Goal: Information Seeking & Learning: Learn about a topic

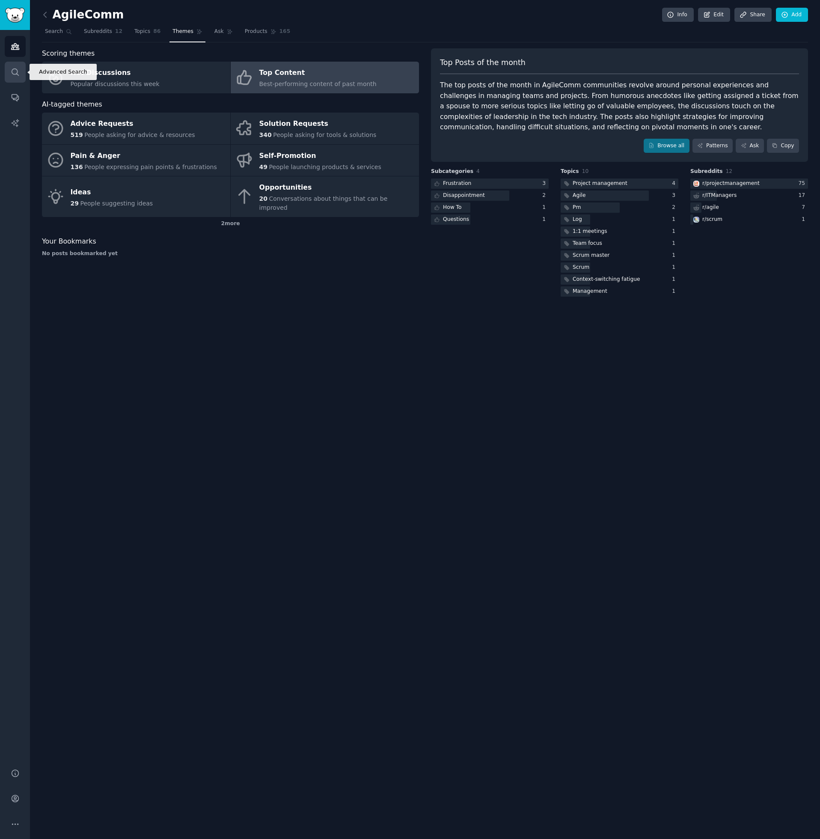
click at [13, 75] on icon "Sidebar" at bounding box center [15, 72] width 9 height 9
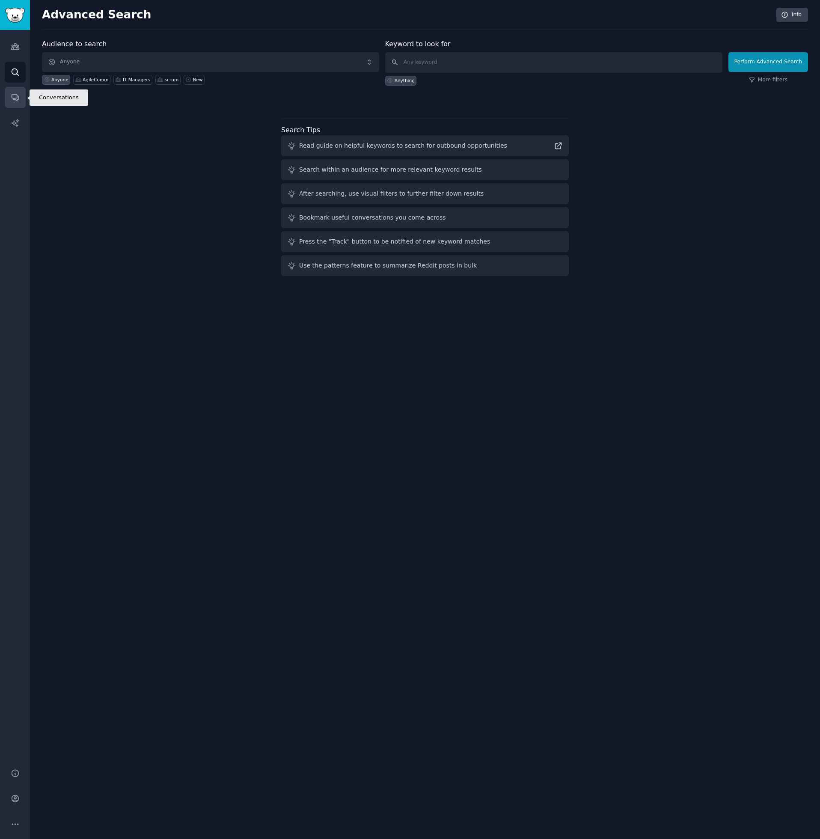
click at [15, 101] on icon "Sidebar" at bounding box center [15, 97] width 9 height 9
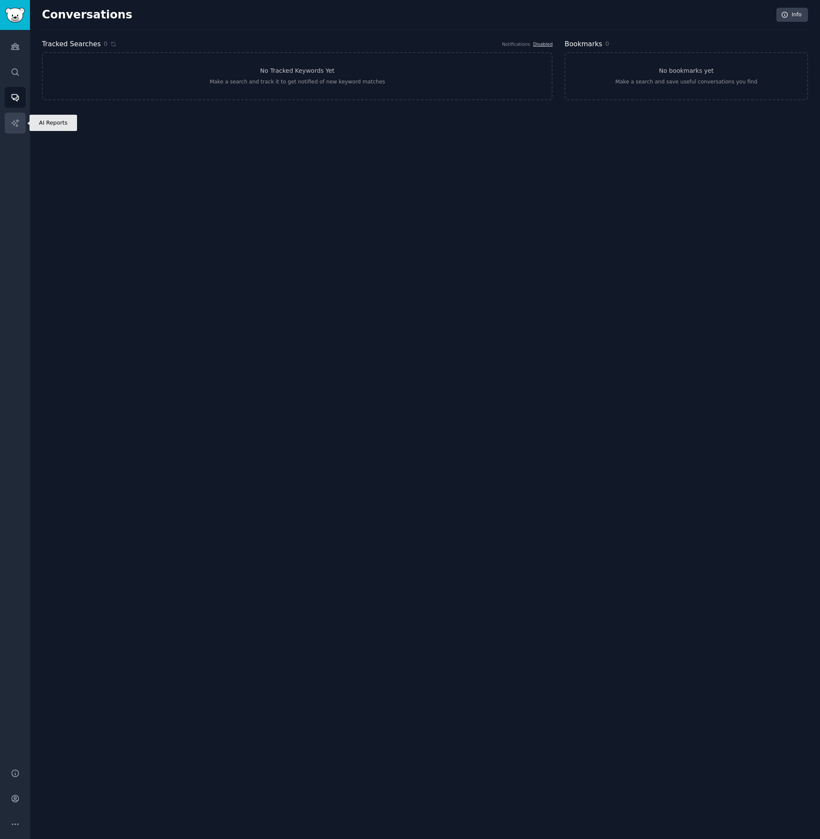
click at [16, 119] on icon "Sidebar" at bounding box center [15, 123] width 9 height 9
click at [11, 47] on icon "Sidebar" at bounding box center [15, 46] width 9 height 9
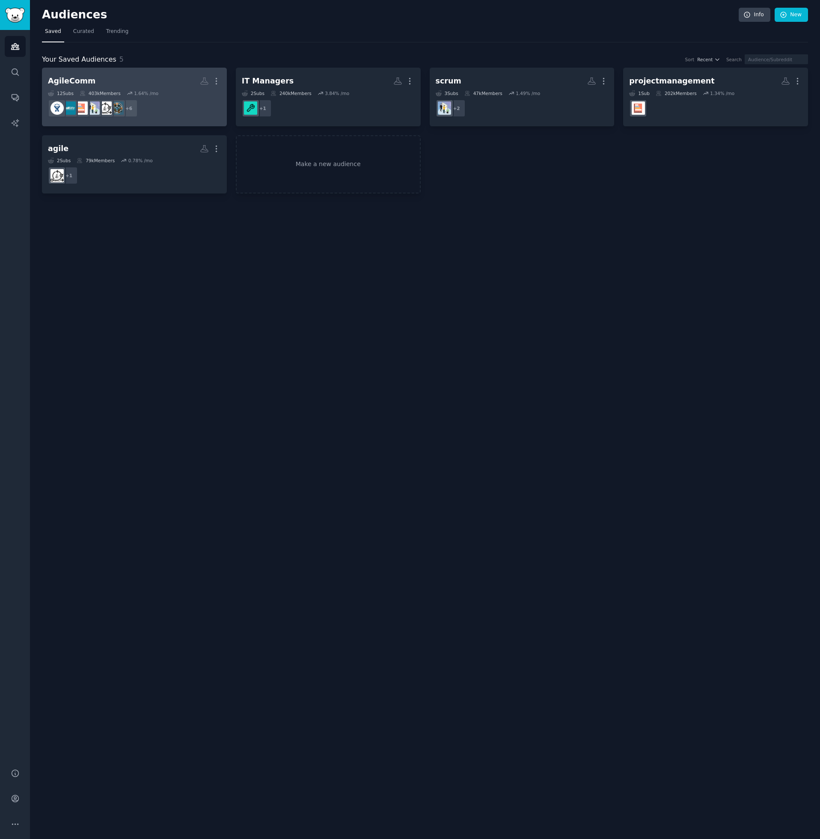
click at [152, 87] on h2 "AgileComm More" at bounding box center [134, 81] width 173 height 15
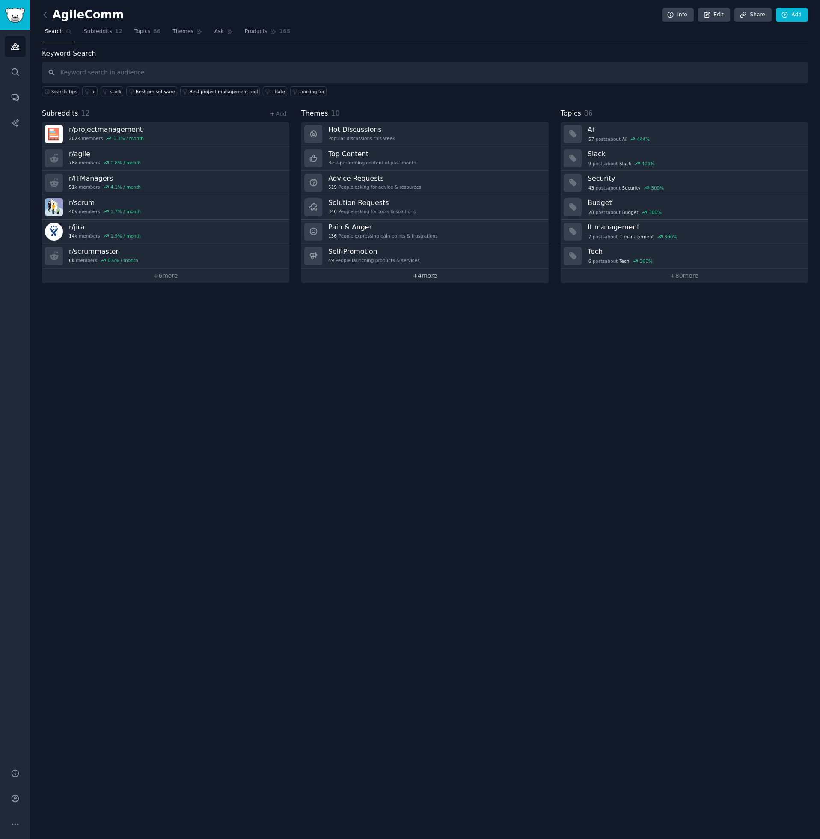
click at [427, 276] on link "+ 4 more" at bounding box center [424, 275] width 247 height 15
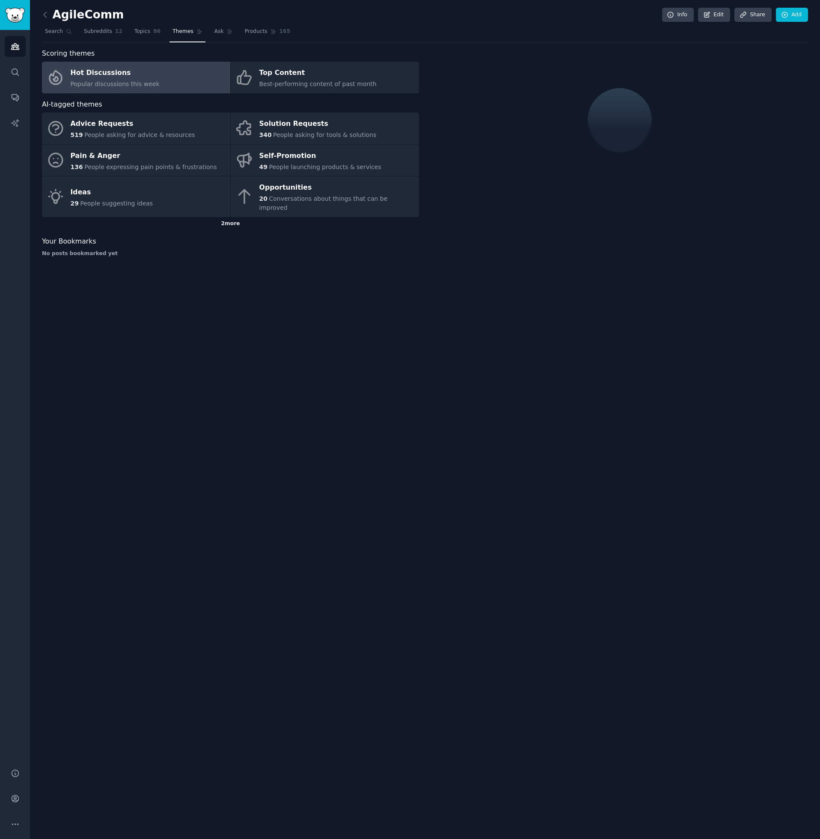
click at [228, 217] on div "2 more" at bounding box center [230, 224] width 377 height 14
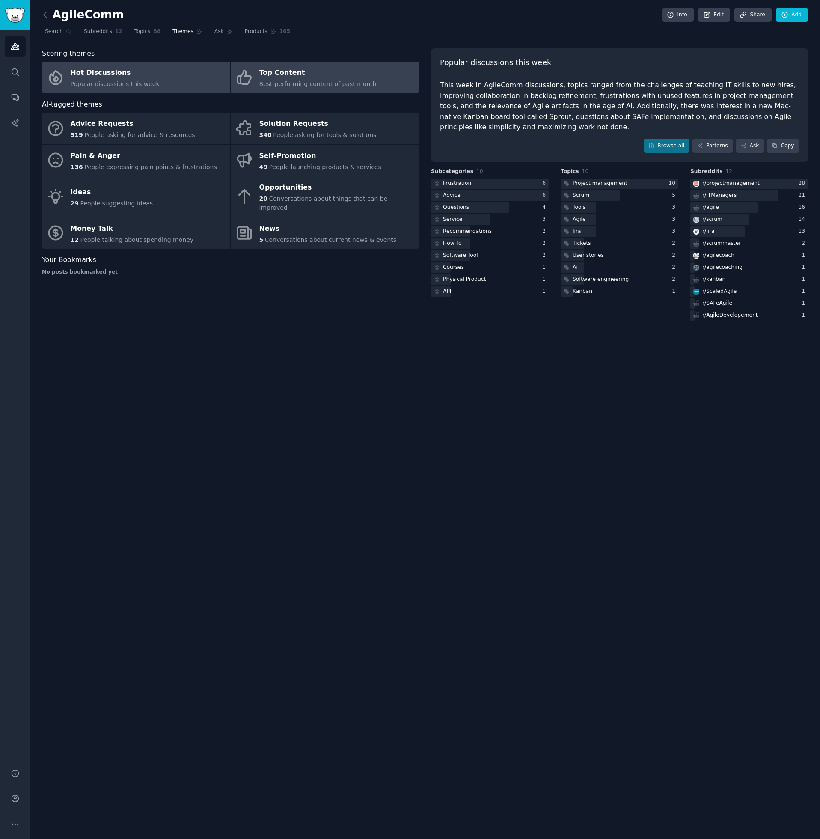
click at [322, 85] on span "Best-performing content of past month" at bounding box center [317, 83] width 117 height 7
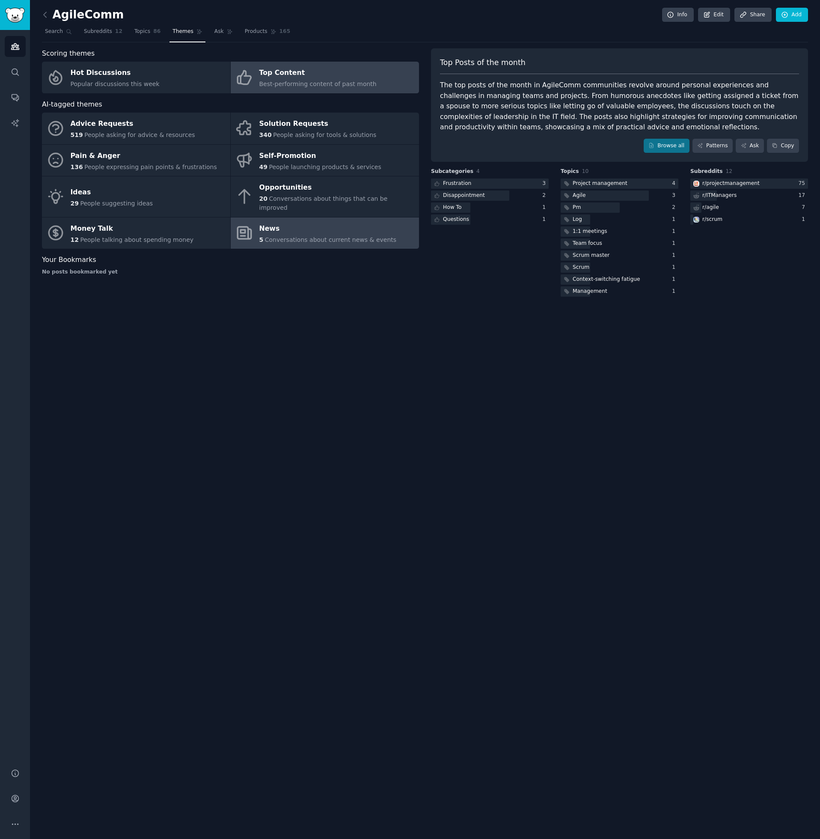
click at [287, 222] on div "News" at bounding box center [327, 229] width 137 height 14
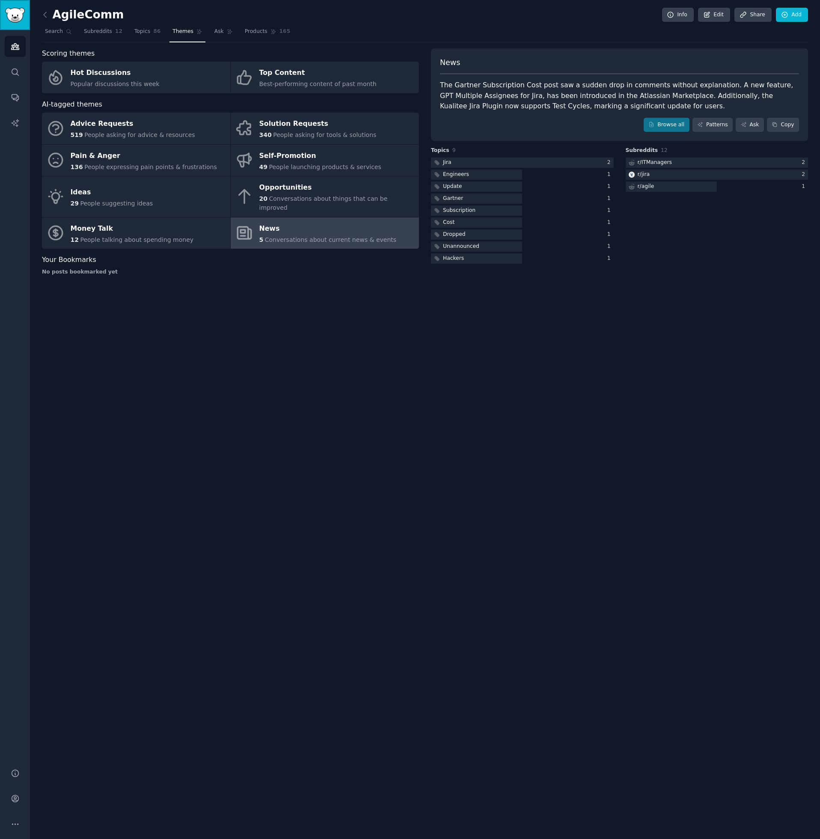
click at [17, 17] on img "Sidebar" at bounding box center [15, 15] width 20 height 15
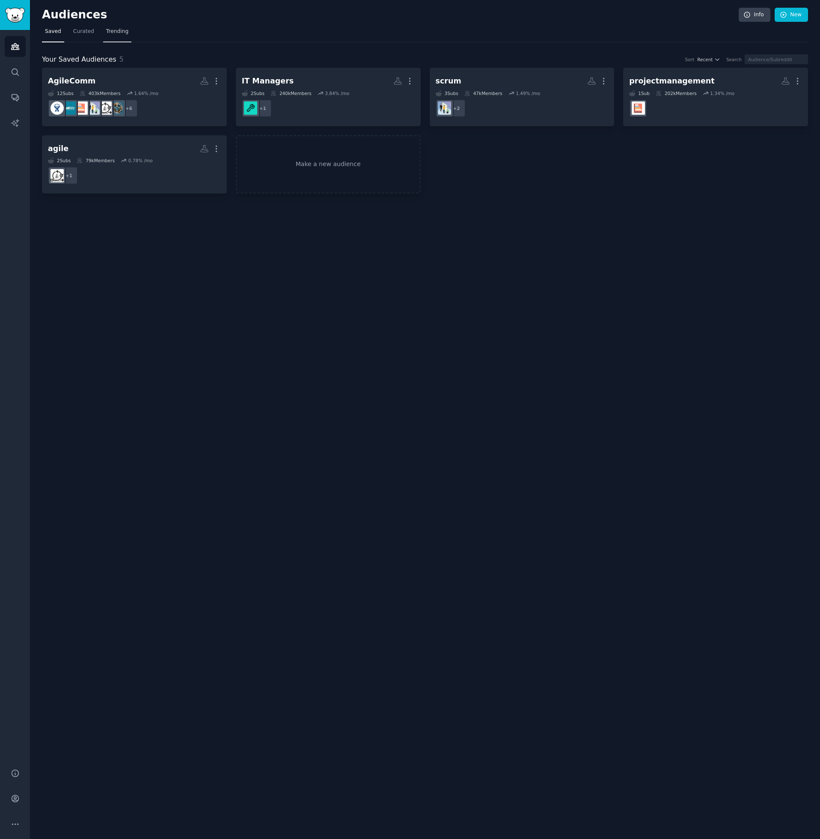
click at [115, 33] on span "Trending" at bounding box center [117, 32] width 22 height 8
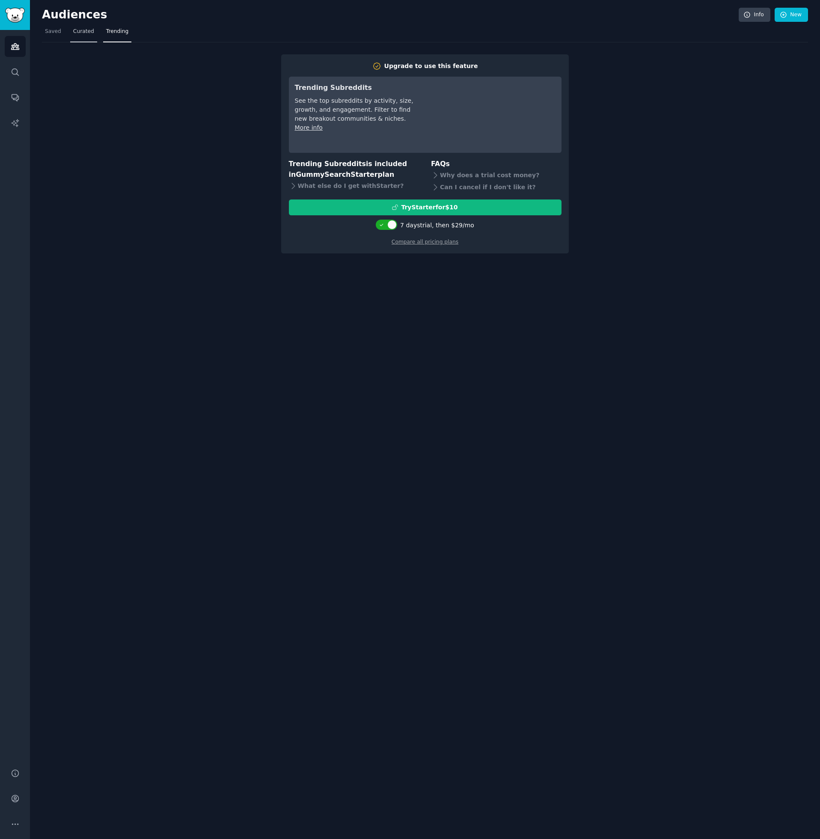
click at [81, 31] on span "Curated" at bounding box center [83, 32] width 21 height 8
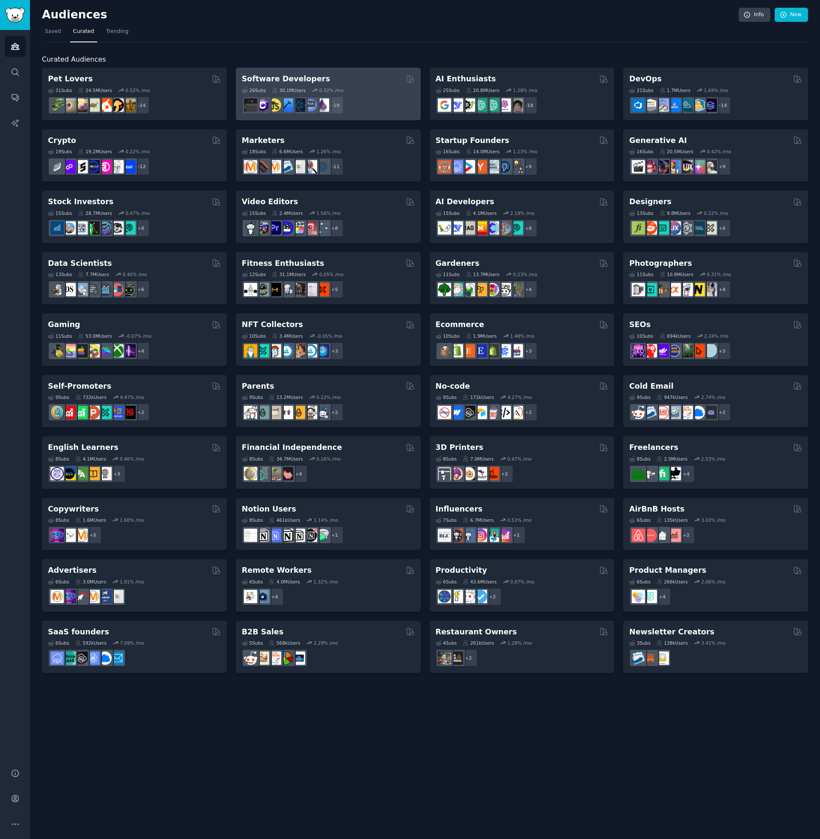
click at [320, 80] on div "Software Developers" at bounding box center [328, 79] width 173 height 11
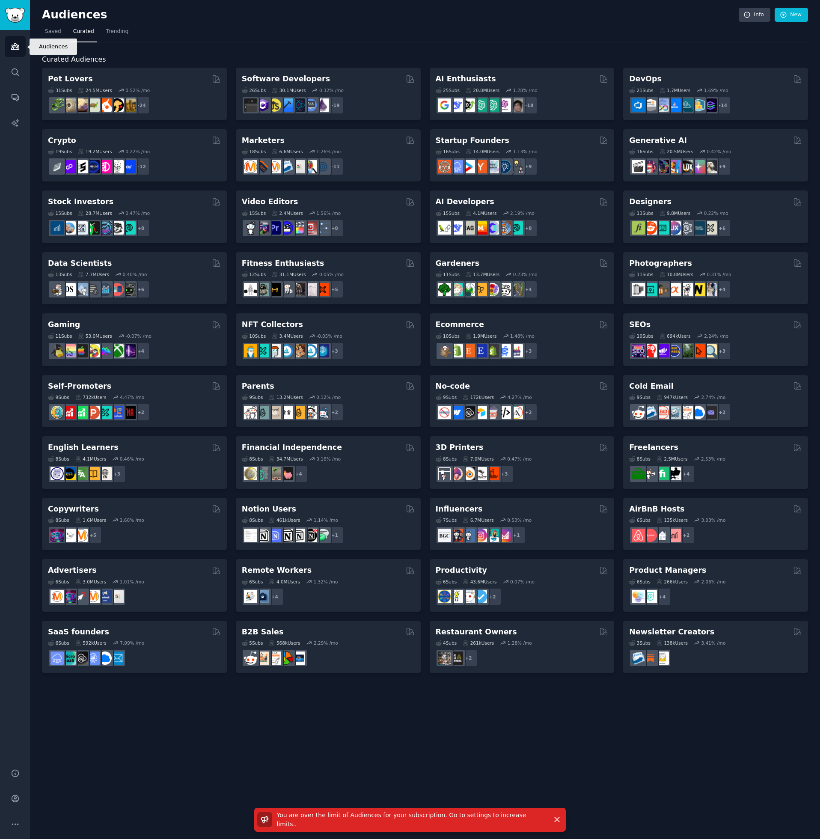
click at [14, 45] on icon "Sidebar" at bounding box center [15, 46] width 9 height 9
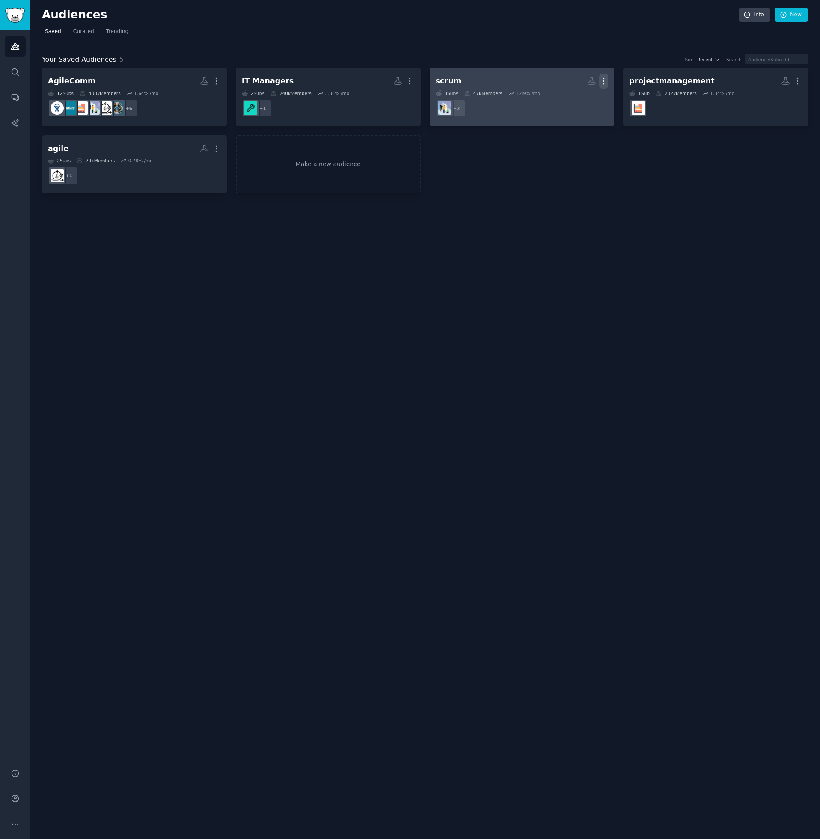
click at [607, 78] on icon "button" at bounding box center [603, 81] width 9 height 9
click at [586, 104] on div "Delete" at bounding box center [574, 99] width 41 height 18
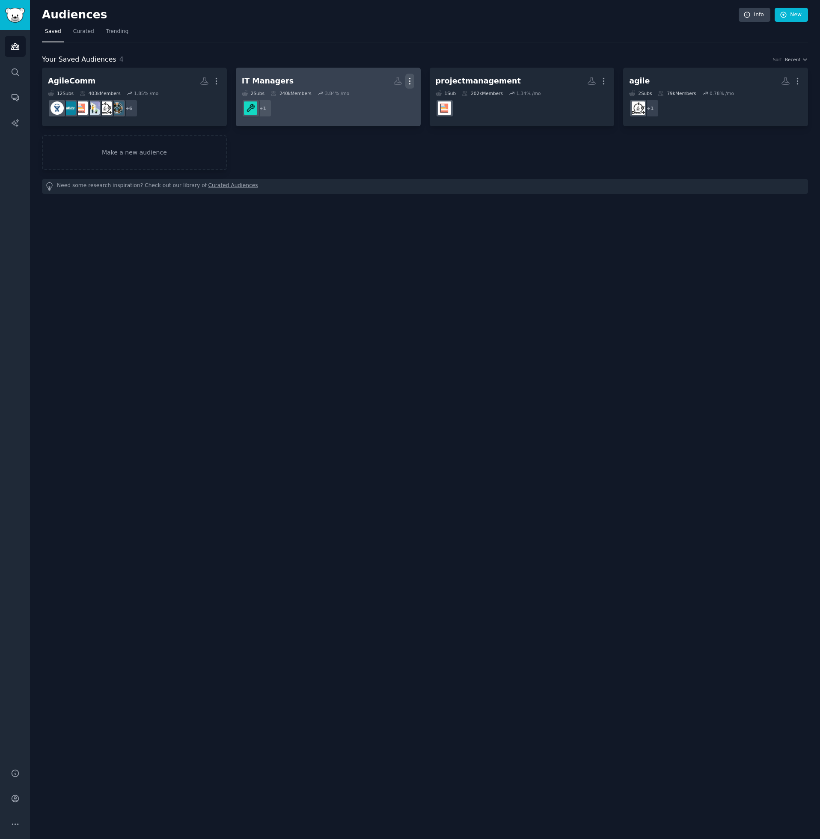
click at [410, 80] on icon "button" at bounding box center [409, 81] width 9 height 9
click at [388, 103] on p "Delete" at bounding box center [387, 99] width 20 height 9
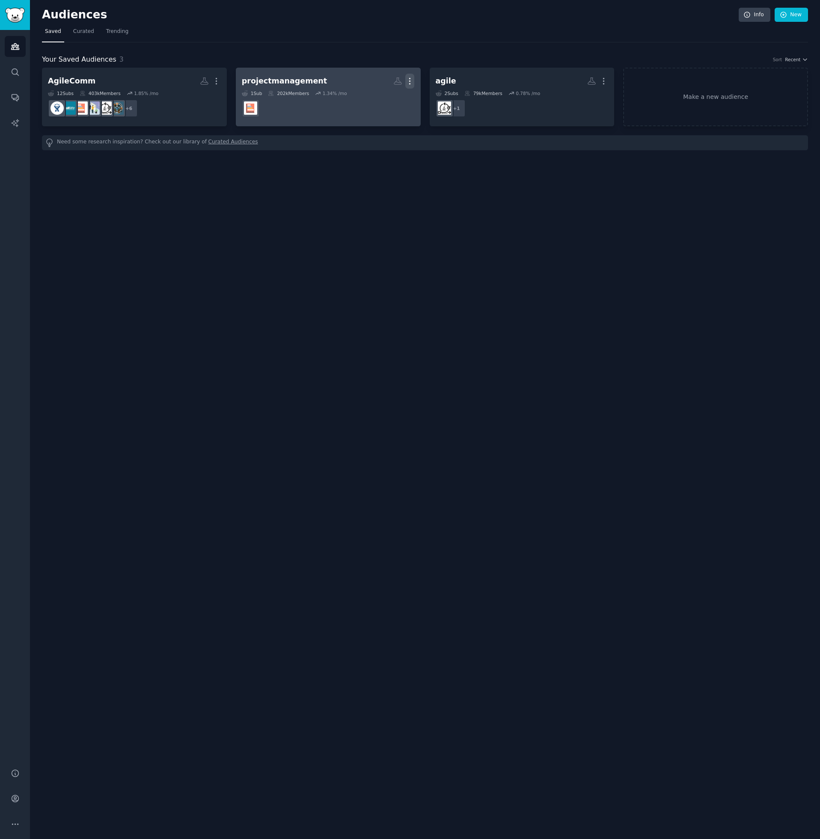
click at [412, 85] on icon "button" at bounding box center [409, 81] width 9 height 9
click at [384, 100] on p "Delete" at bounding box center [387, 99] width 20 height 9
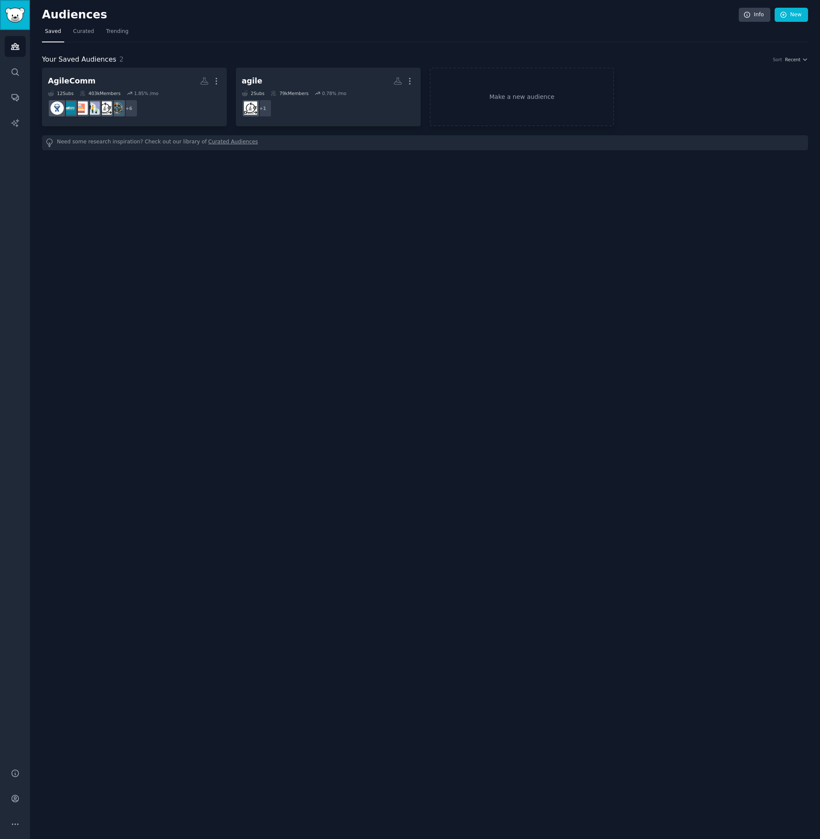
click at [17, 20] on img "Sidebar" at bounding box center [15, 15] width 20 height 15
click at [17, 15] on img "Sidebar" at bounding box center [15, 15] width 20 height 15
click at [80, 35] on span "Curated" at bounding box center [83, 32] width 21 height 8
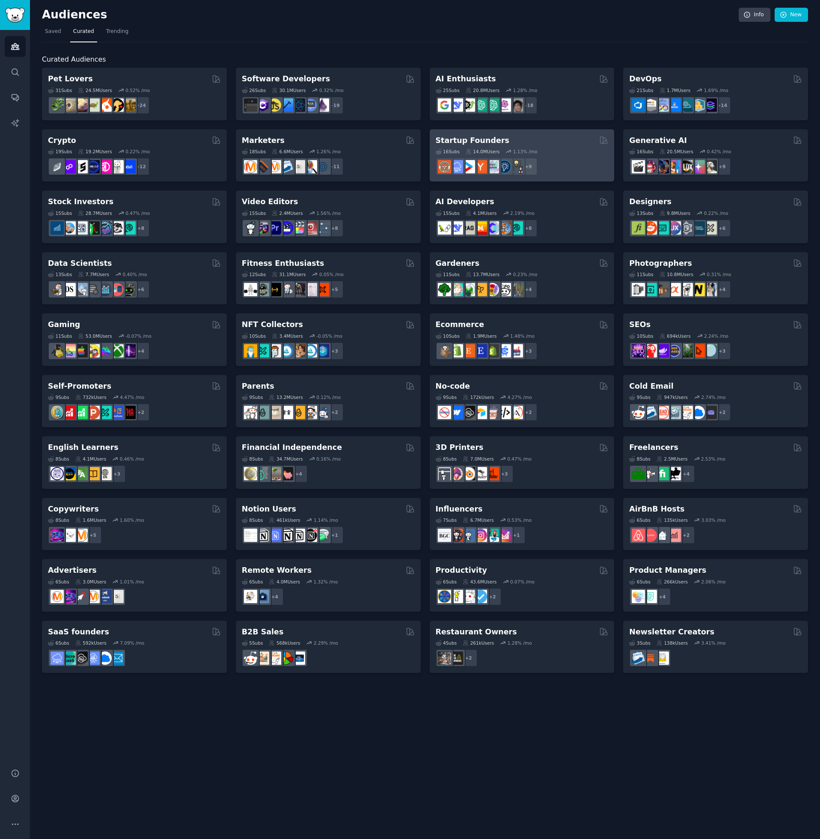
click at [529, 142] on div "Startup Founders" at bounding box center [522, 140] width 173 height 11
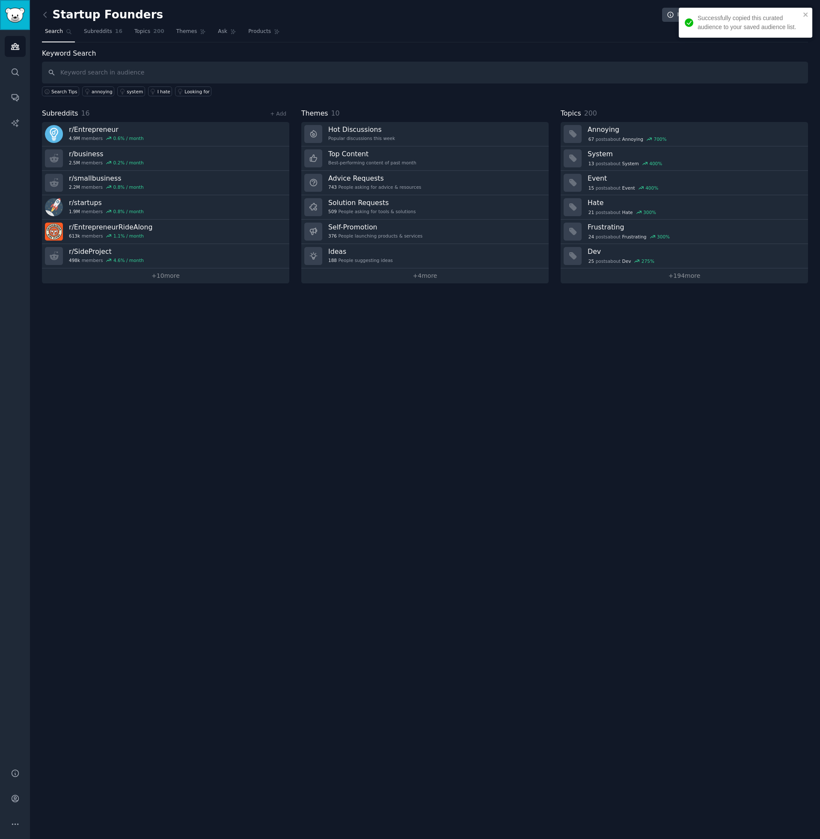
click at [14, 17] on img "Sidebar" at bounding box center [15, 15] width 20 height 15
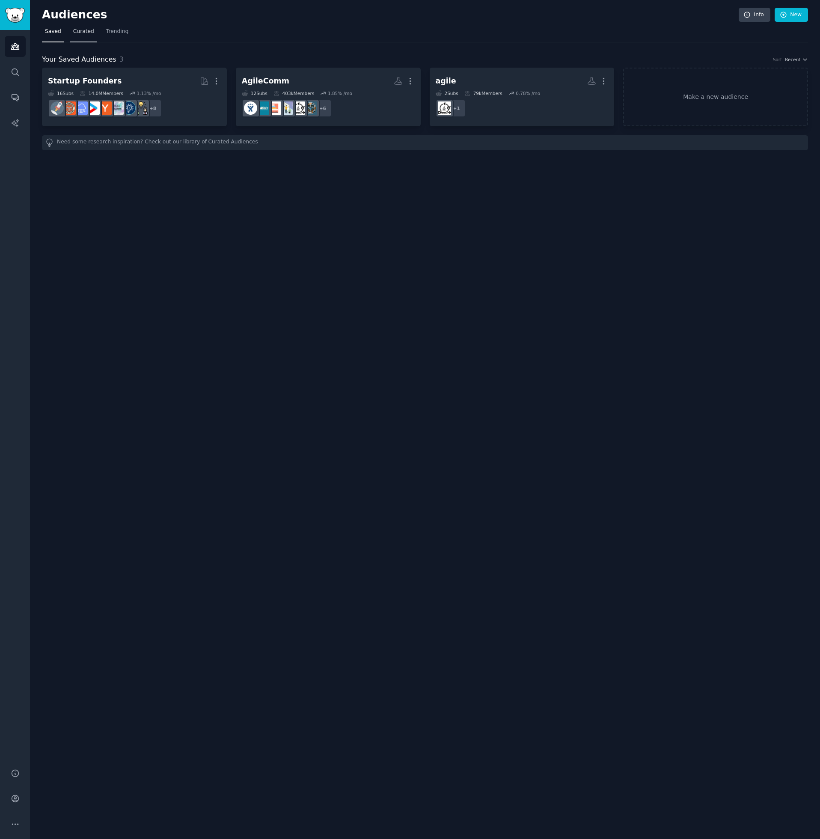
click at [83, 38] on link "Curated" at bounding box center [83, 34] width 27 height 18
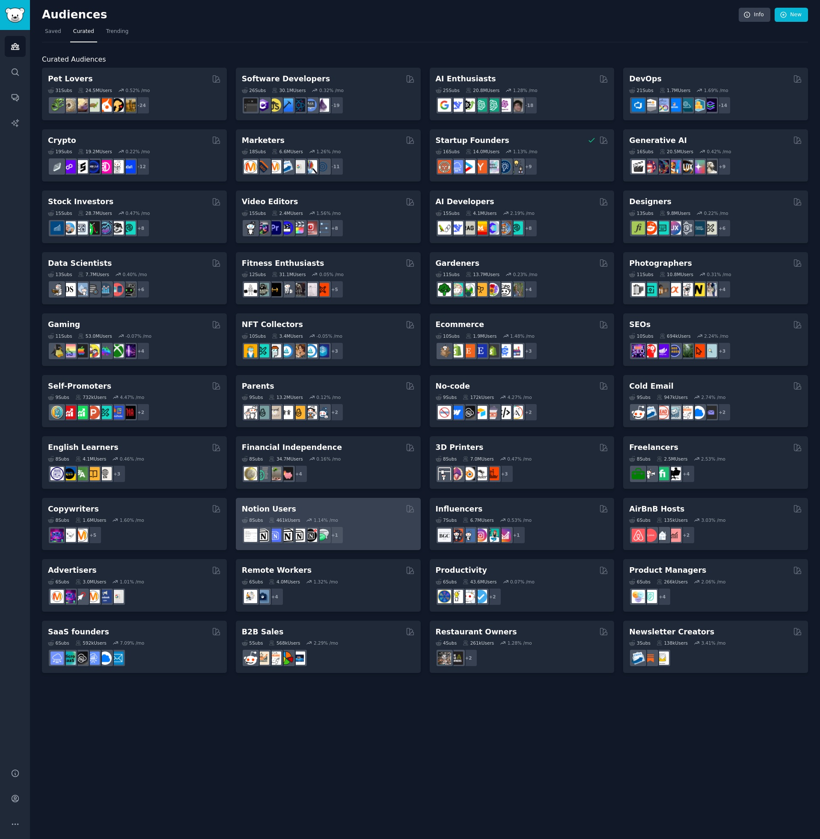
click at [339, 509] on div "Notion Users" at bounding box center [328, 509] width 173 height 11
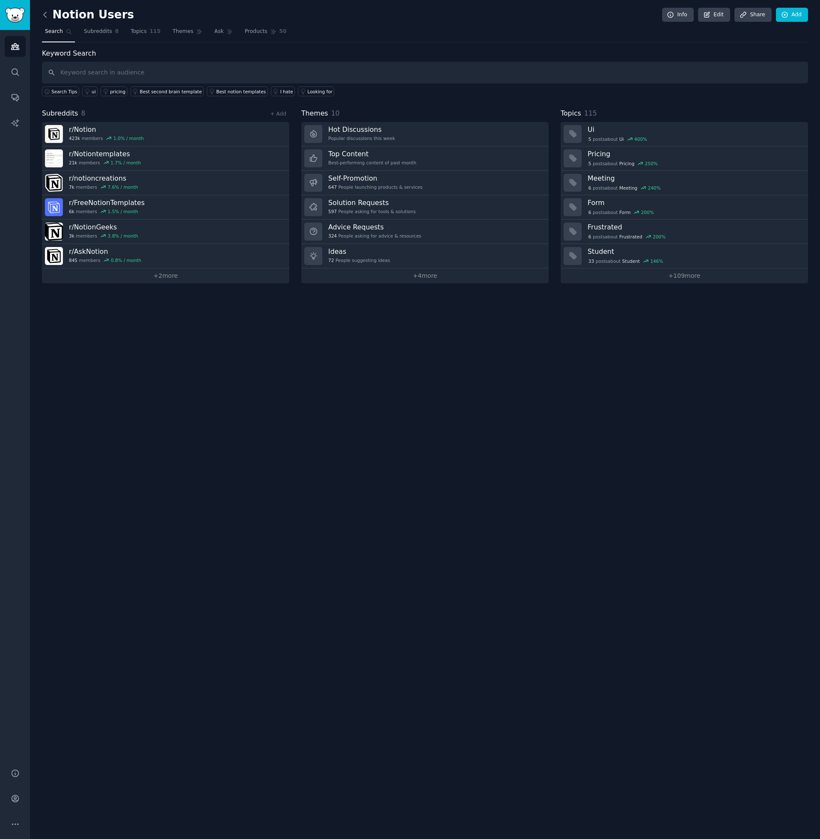
click at [45, 18] on icon at bounding box center [45, 14] width 9 height 9
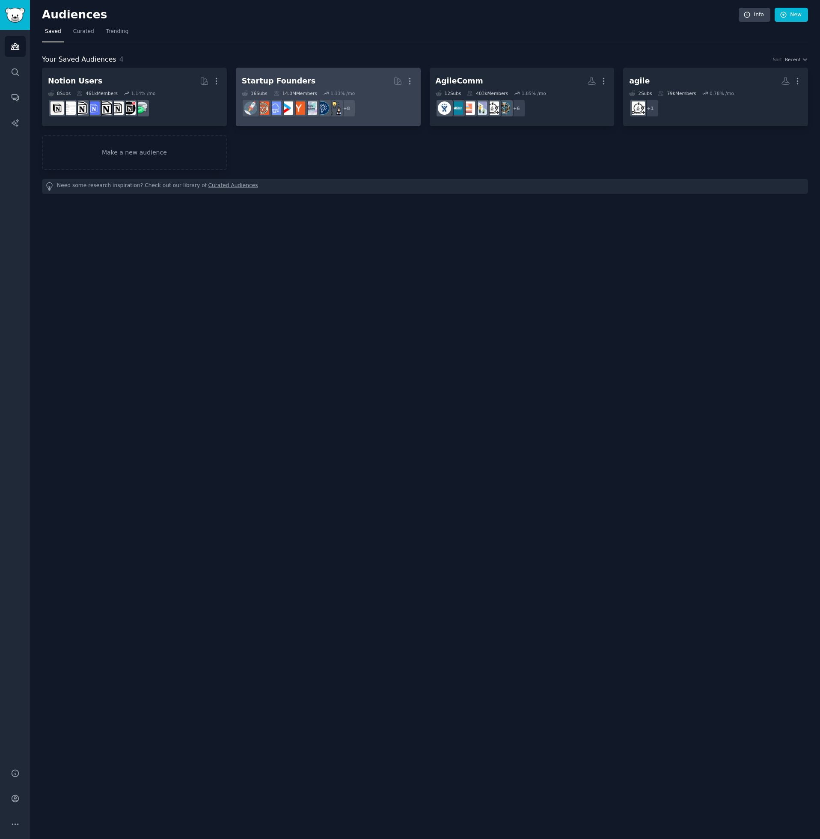
click at [333, 83] on h2 "Startup Founders More" at bounding box center [328, 81] width 173 height 15
